Goal: Task Accomplishment & Management: Use online tool/utility

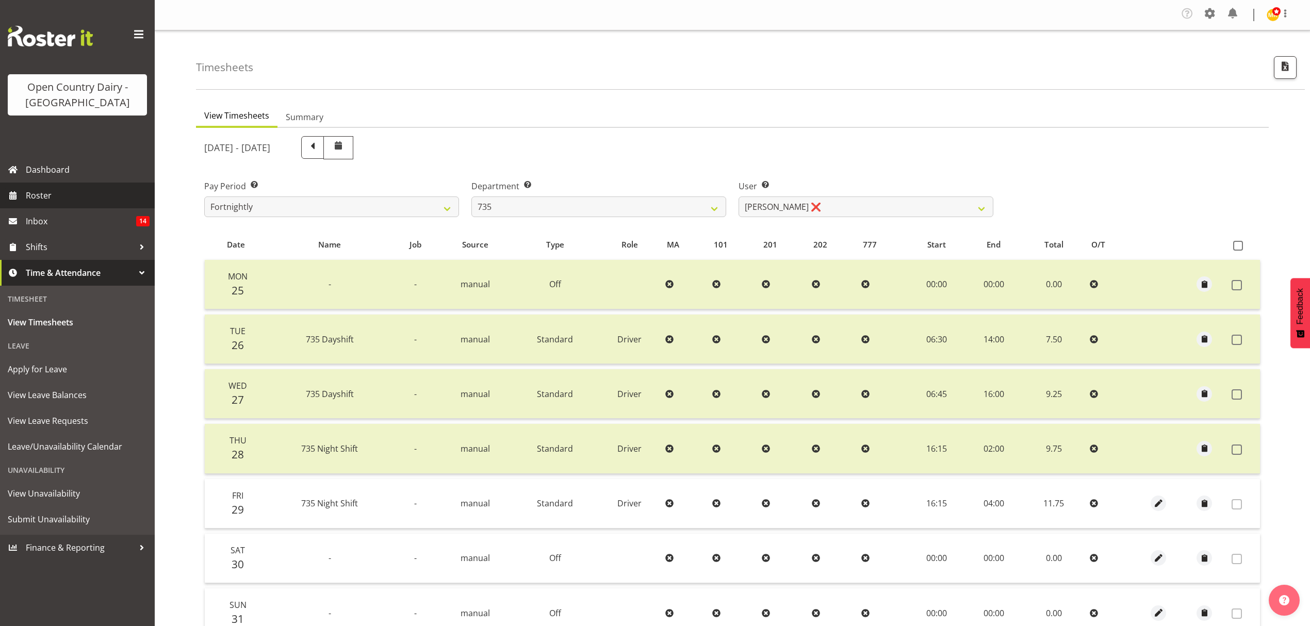
select select "909"
select select "9865"
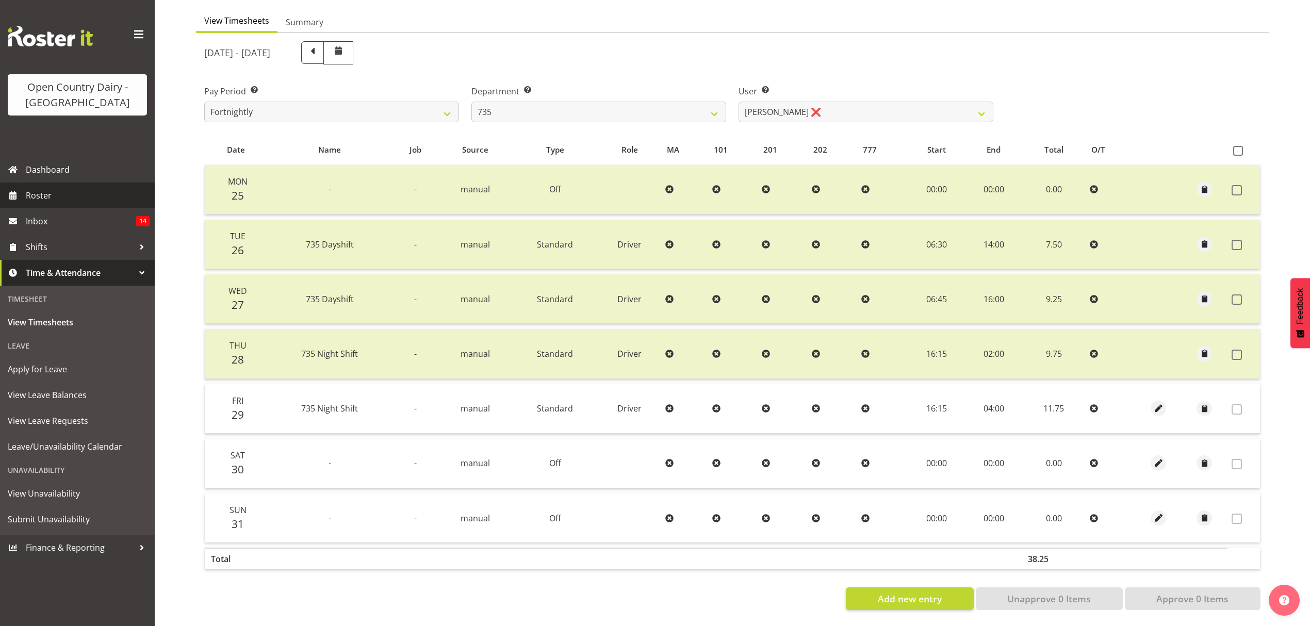
click at [46, 194] on span "Roster" at bounding box center [88, 195] width 124 height 15
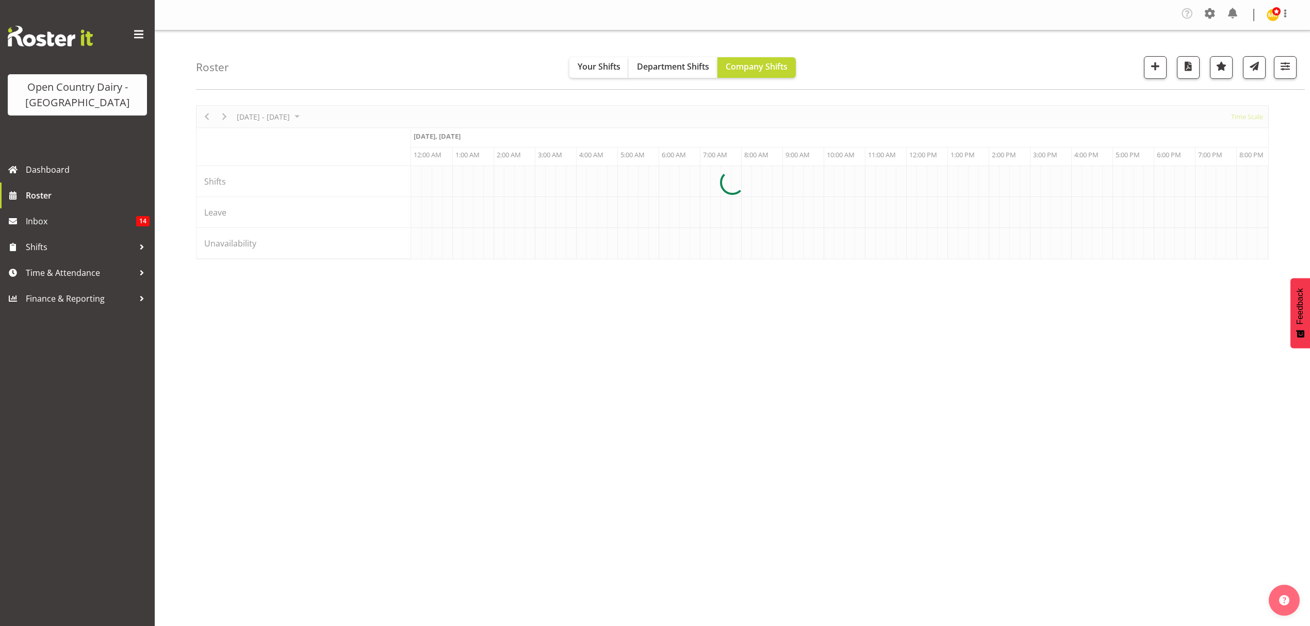
scroll to position [0, 3960]
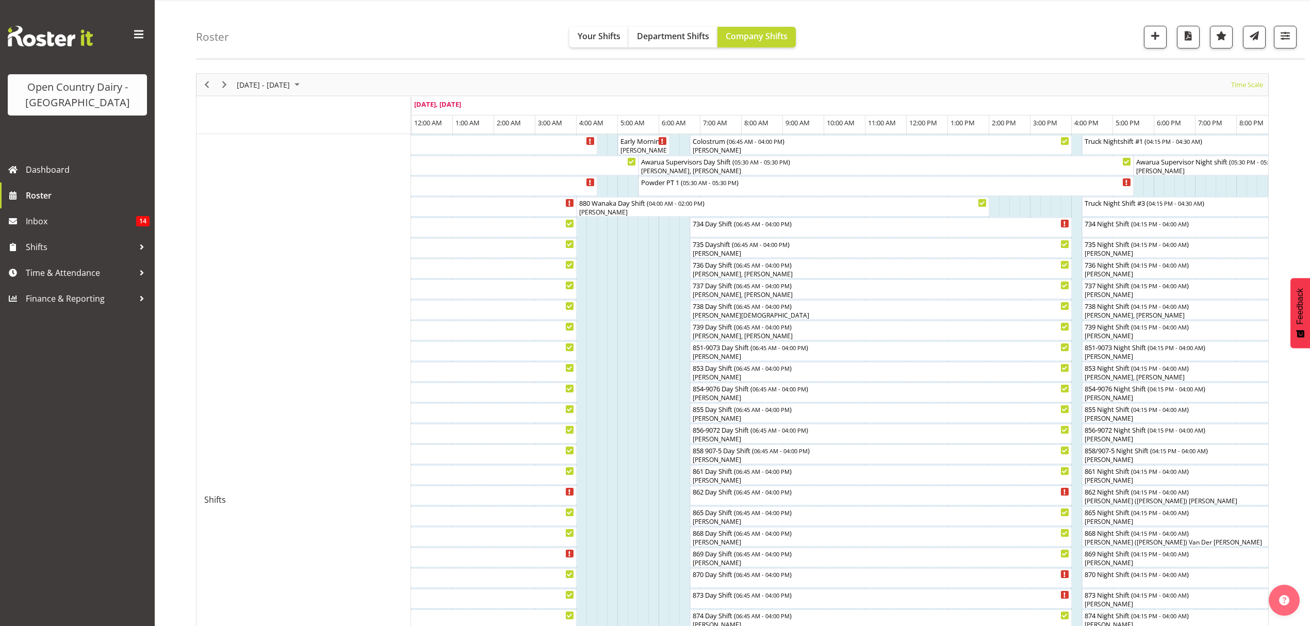
scroll to position [2, 0]
